Goal: Task Accomplishment & Management: Use online tool/utility

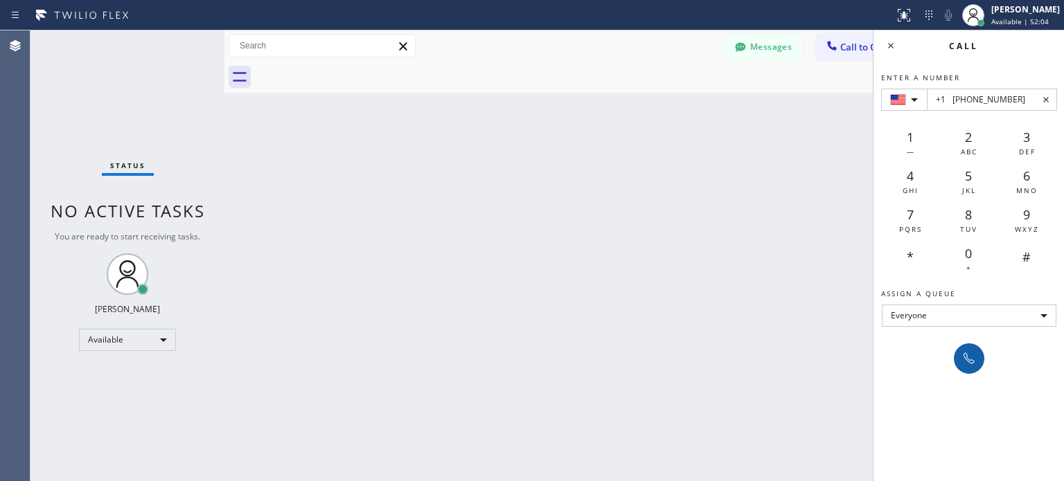
type input "+1 [PHONE_NUMBER]"
drag, startPoint x: 968, startPoint y: 355, endPoint x: 632, endPoint y: 169, distance: 383.8
click at [963, 352] on icon at bounding box center [969, 359] width 17 height 17
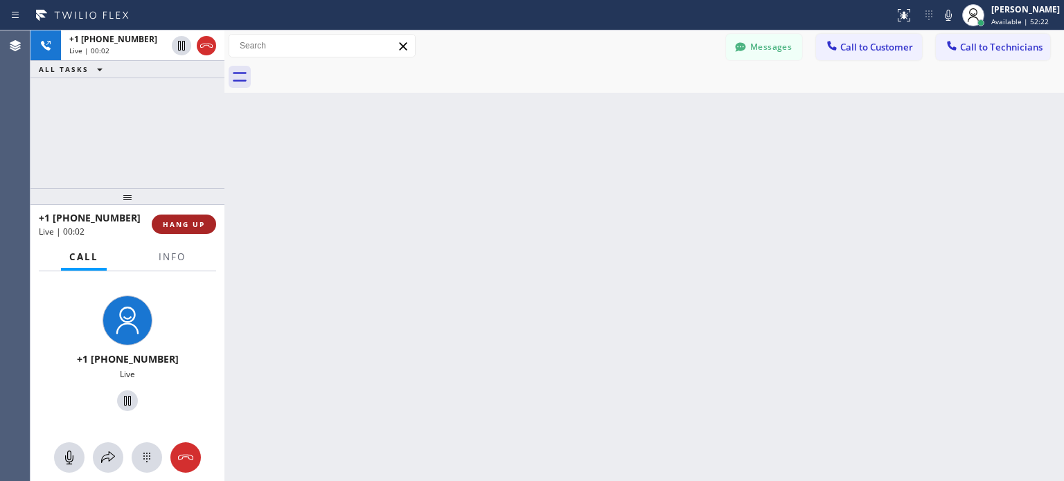
drag, startPoint x: 204, startPoint y: 210, endPoint x: 204, endPoint y: 220, distance: 9.7
click at [204, 210] on div "+1 [PHONE_NUMBER] Live | 00:02 HANG UP" at bounding box center [127, 224] width 177 height 36
click at [204, 220] on span "HANG UP" at bounding box center [184, 225] width 42 height 10
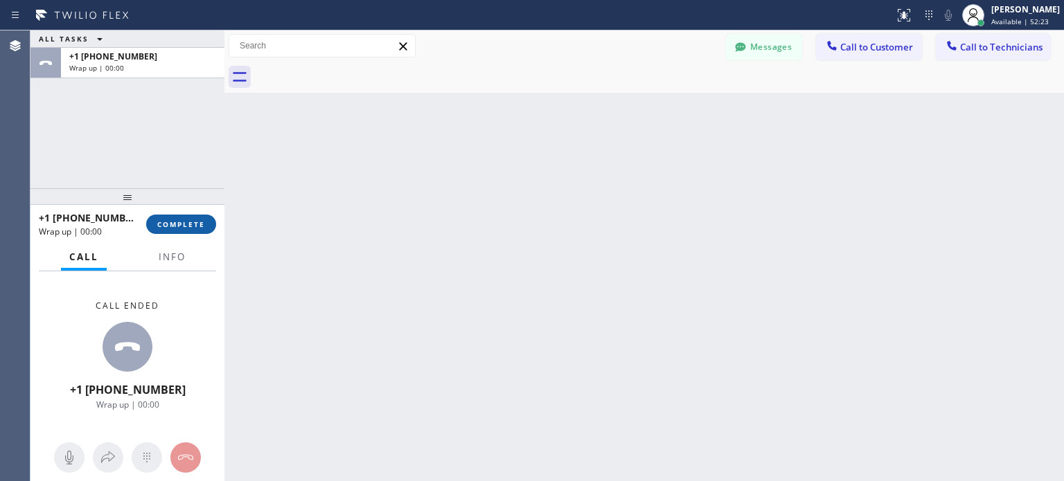
click at [196, 226] on span "COMPLETE" at bounding box center [181, 225] width 48 height 10
